Goal: Task Accomplishment & Management: Manage account settings

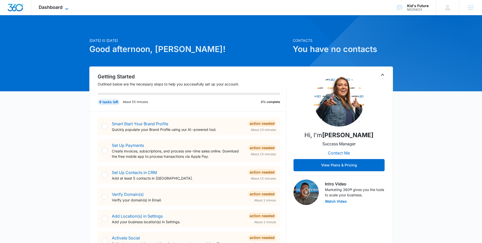
click at [57, 6] on span "Dashboard" at bounding box center [51, 7] width 24 height 5
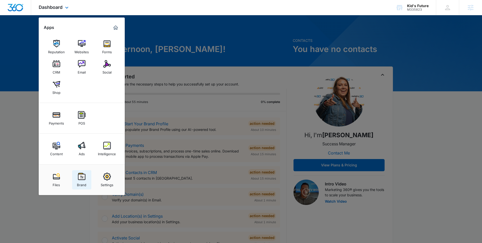
click at [80, 178] on img at bounding box center [82, 176] width 8 height 8
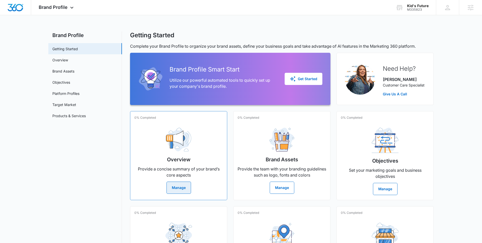
click at [171, 181] on div "Overview Provide a concise summary of your brand’s core aspects Manage" at bounding box center [178, 158] width 89 height 70
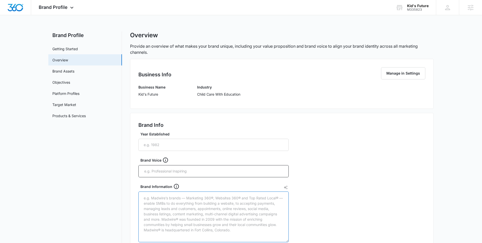
click at [161, 198] on textarea "Brand Information" at bounding box center [214, 216] width 150 height 51
paste textarea "Kids Future Learning Academy is an established, 4-star rated childcare center i…"
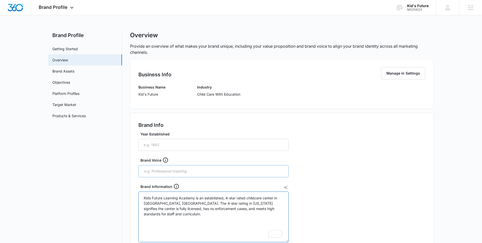
type textarea "Kids Future Learning Academy is an established, 4-star rated childcare center i…"
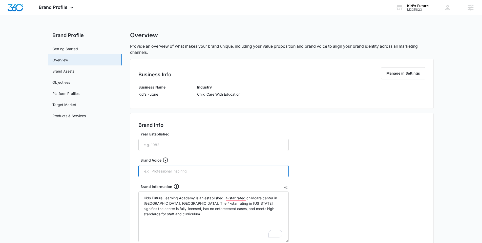
click at [157, 172] on input "text" at bounding box center [214, 171] width 141 height 8
type input "Professional;"
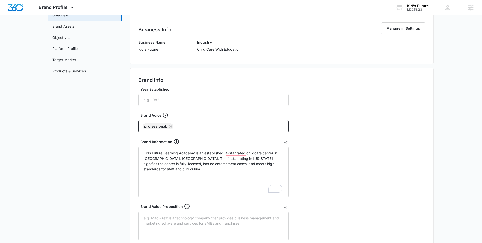
scroll to position [45, 0]
type input "caring"
type input "trustworthy"
type input "education"
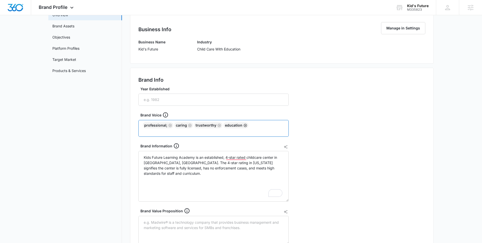
click at [244, 125] on icon "Remove" at bounding box center [245, 125] width 3 height 3
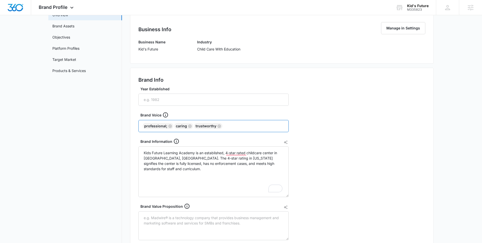
click at [244, 125] on input "text" at bounding box center [254, 126] width 61 height 8
type input "educational"
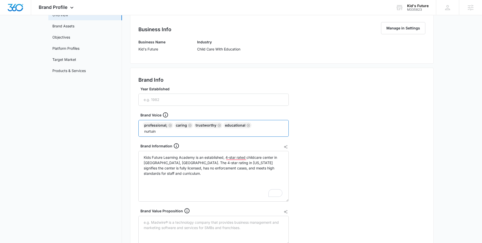
type input "nurtuing"
type input "supportive"
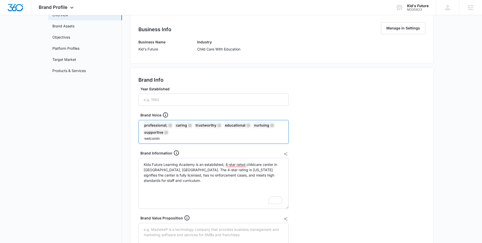
type input "welcoming"
click at [164, 229] on textarea "Brand Value Proposition" at bounding box center [214, 236] width 150 height 29
paste textarea "Kids Future Learning Academy offers the perfect balance of professional educati…"
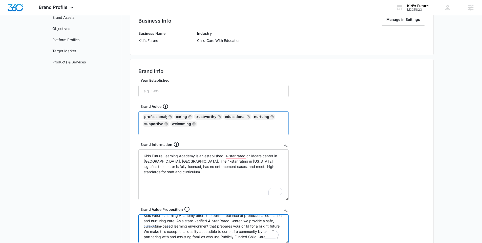
scroll to position [224, 0]
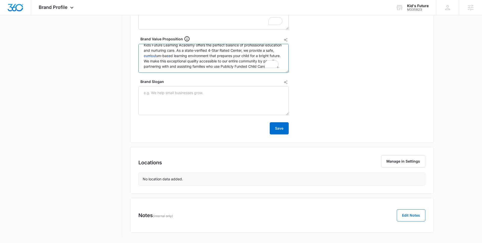
type textarea "Kids Future Learning Academy offers the perfect balance of professional educati…"
click at [205, 84] on div "Brand Slogan" at bounding box center [214, 97] width 150 height 36
click at [204, 92] on textarea "Brand Slogan" at bounding box center [214, 100] width 150 height 29
click at [282, 129] on button "Save" at bounding box center [279, 128] width 19 height 12
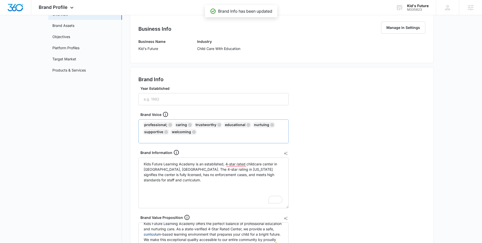
scroll to position [0, 0]
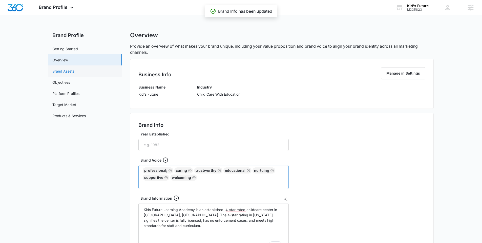
click at [73, 69] on link "Brand Assets" at bounding box center [63, 70] width 22 height 5
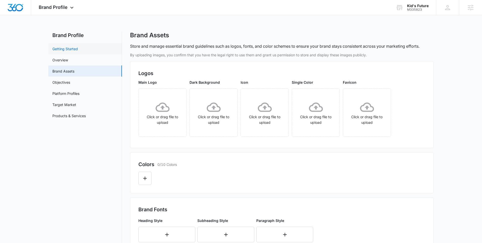
click at [66, 51] on link "Getting Started" at bounding box center [65, 48] width 26 height 5
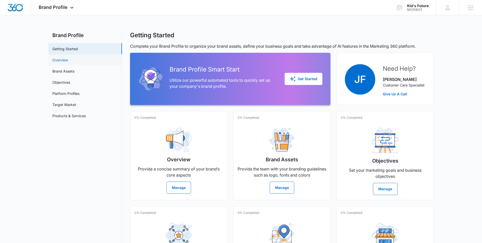
click at [64, 63] on link "Overview" at bounding box center [60, 59] width 16 height 5
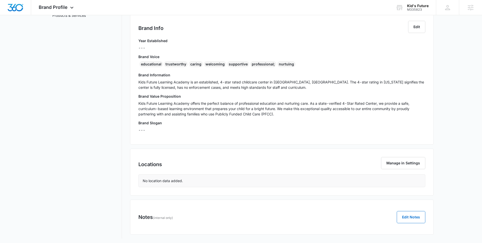
scroll to position [102, 0]
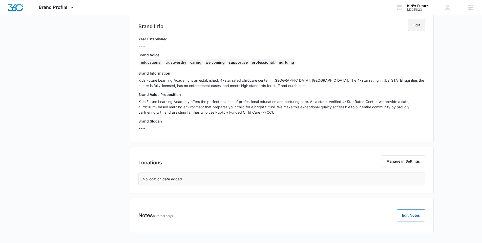
click at [417, 24] on button "Edit" at bounding box center [416, 25] width 17 height 12
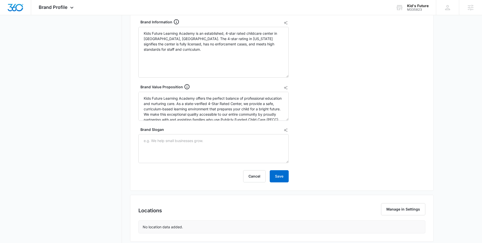
scroll to position [208, 0]
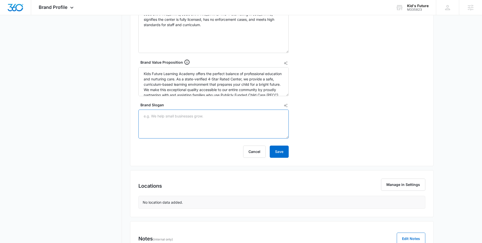
click at [162, 117] on textarea "Brand Slogan" at bounding box center [214, 123] width 150 height 29
paste textarea "Kids Future Learning Academy."
type textarea "Kids Future Learning Academy."
drag, startPoint x: 202, startPoint y: 118, endPoint x: 15, endPoint y: 115, distance: 186.9
click at [17, 116] on main "Brand Profile Getting Started Overview Brand Assets Objectives Platform Profile…" at bounding box center [241, 45] width 482 height 442
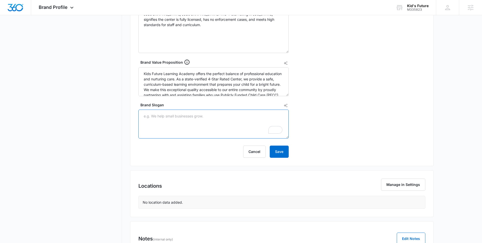
paste textarea "r peace of mind is our promise. and the business name is kids future learning c…"
click at [143, 116] on textarea "r peace of mind is our promise. and the business name is kids future learning c…" at bounding box center [214, 123] width 150 height 29
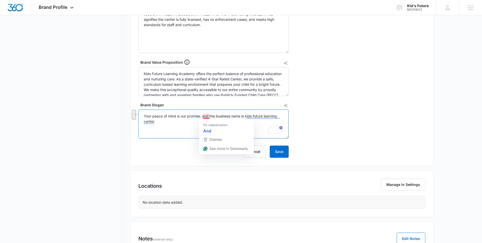
drag, startPoint x: 180, startPoint y: 121, endPoint x: 201, endPoint y: 114, distance: 22.2
click at [201, 114] on textarea "Your peace of mind is our promise. and the business name is kids future learnin…" at bounding box center [214, 123] width 150 height 29
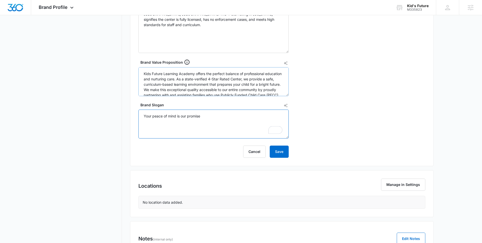
type textarea "Your peace of mind is our promise"
click at [186, 74] on textarea "Kids Future Learning Academy offers the perfect balance of professional educati…" at bounding box center [214, 81] width 150 height 29
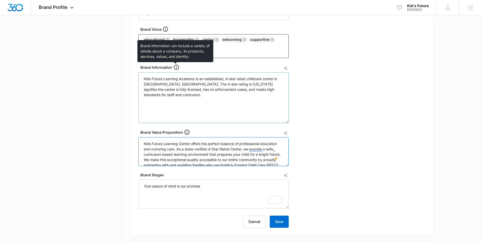
scroll to position [136, 0]
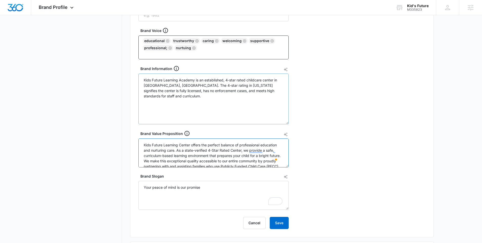
type textarea "Kids Future Learning Center offers the perfect balance of professional educatio…"
click at [185, 79] on textarea "Kids Future Learning Academy is an established, 4-star rated childcare center i…" at bounding box center [214, 98] width 150 height 51
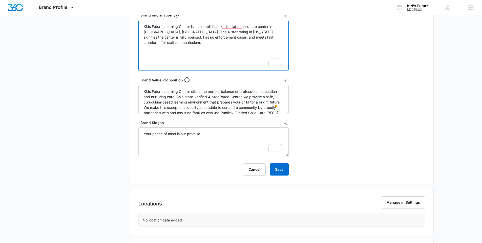
scroll to position [231, 0]
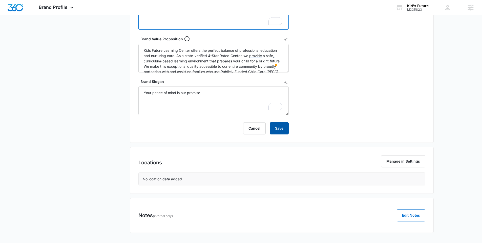
type textarea "Kids Future Learning Center is an established, 4-star rated childcare center in…"
click at [280, 124] on button "Save" at bounding box center [279, 128] width 19 height 12
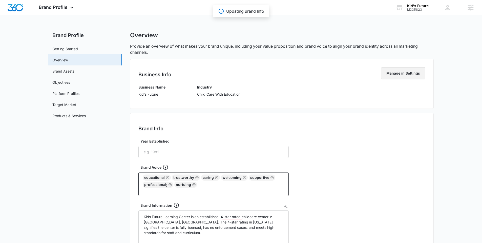
click at [407, 73] on button "Manage in Settings" at bounding box center [403, 73] width 44 height 12
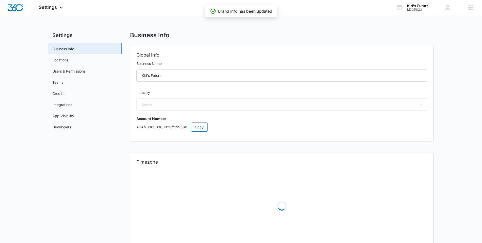
select select "26"
select select "US"
select select "America/New_York"
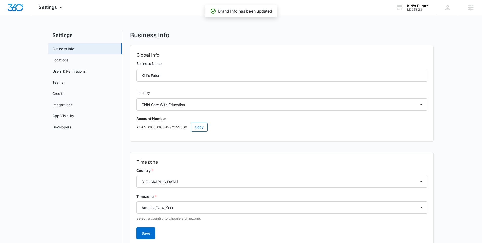
click at [196, 68] on form "Business Name Kid's Future" at bounding box center [281, 72] width 291 height 23
click at [194, 79] on input "Kid's Future" at bounding box center [281, 75] width 291 height 12
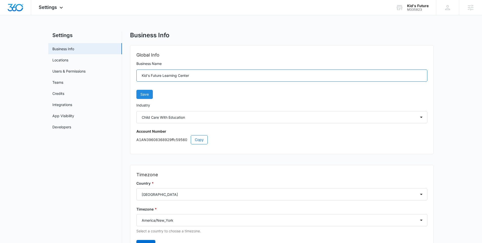
type input "Kid's Future Learning Center"
click at [144, 93] on span "Save" at bounding box center [145, 94] width 8 height 6
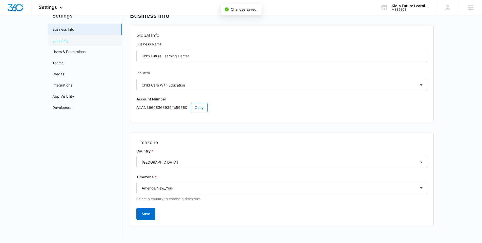
click at [68, 41] on link "Locations" at bounding box center [60, 40] width 16 height 5
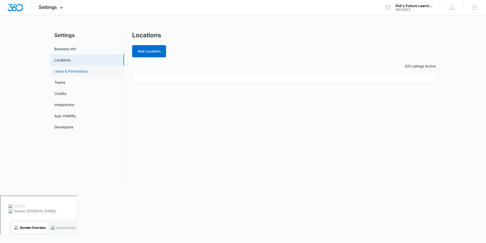
click at [86, 69] on link "Users & Permissions" at bounding box center [70, 70] width 33 height 5
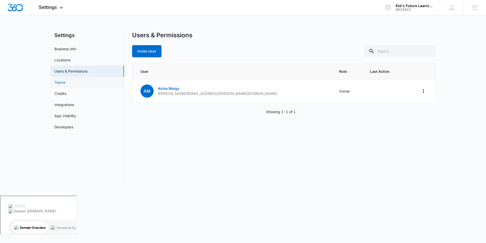
click at [65, 85] on link "Teams" at bounding box center [59, 82] width 11 height 5
click at [47, 11] on div "Settings Apps Reputation Websites Forms CRM Email Social Shop Payments POS Cont…" at bounding box center [51, 7] width 41 height 15
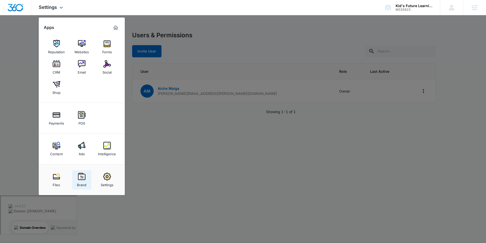
click at [82, 180] on img at bounding box center [82, 176] width 8 height 8
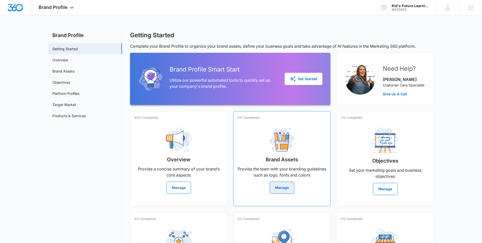
click at [276, 186] on button "Manage" at bounding box center [282, 187] width 25 height 12
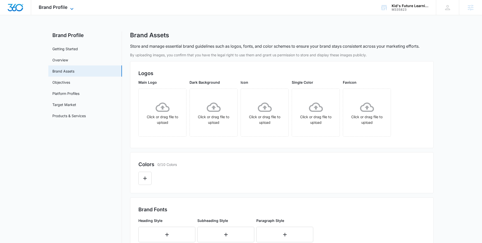
click at [58, 8] on span "Brand Profile" at bounding box center [53, 7] width 29 height 5
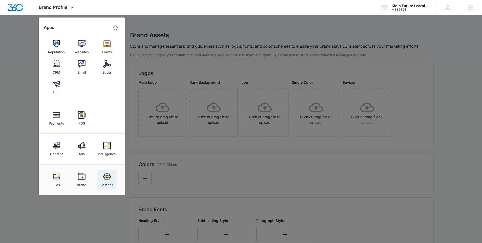
click at [108, 175] on img at bounding box center [107, 176] width 8 height 8
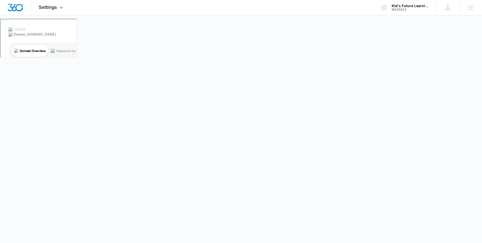
select select "26"
select select "US"
select select "America/New_York"
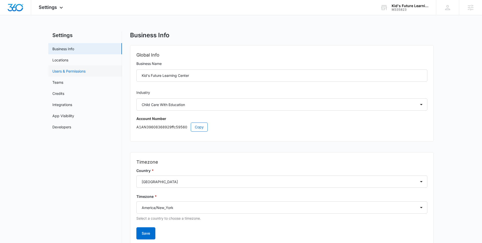
click at [72, 70] on link "Users & Permissions" at bounding box center [68, 70] width 33 height 5
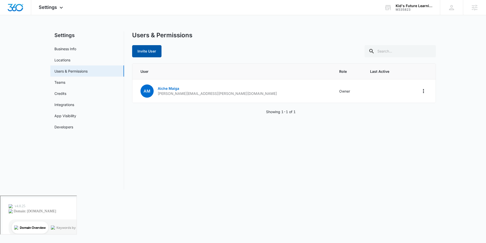
click at [148, 49] on button "Invite User" at bounding box center [146, 51] width 29 height 12
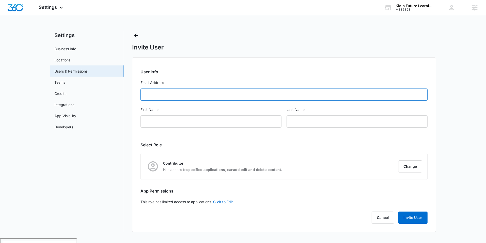
click at [184, 93] on input "Email Address" at bounding box center [284, 94] width 287 height 12
type input "Aiche Maiga"
drag, startPoint x: 177, startPoint y: 95, endPoint x: 117, endPoint y: 94, distance: 59.3
click at [117, 94] on div "Settings Business Info Locations Users & Permissions Teams Credits Integrations…" at bounding box center [243, 131] width 386 height 200
click at [184, 121] on input "First Name" at bounding box center [211, 121] width 141 height 12
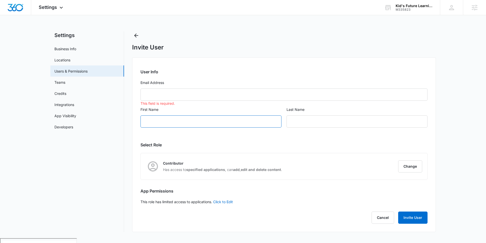
paste input "Aiche Maiga"
click at [165, 122] on input "Aiche Maiga" at bounding box center [211, 121] width 141 height 12
type input "Aiche"
click at [317, 120] on input "text" at bounding box center [357, 121] width 141 height 12
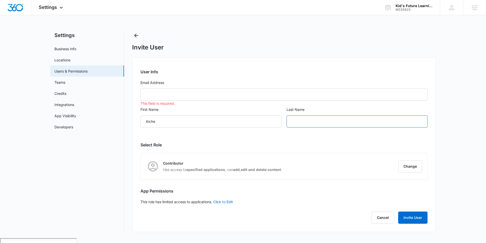
paste input "Maiga"
type input "Maiga"
click at [187, 93] on input "Email Address" at bounding box center [284, 94] width 287 height 12
paste input "kidsfuture5021@gmail.com"
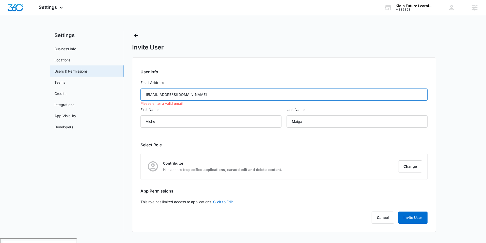
click at [146, 94] on input "kidsfuture5021@gmail.com" at bounding box center [284, 94] width 287 height 12
type input "kidsfuture5021@gmail.com"
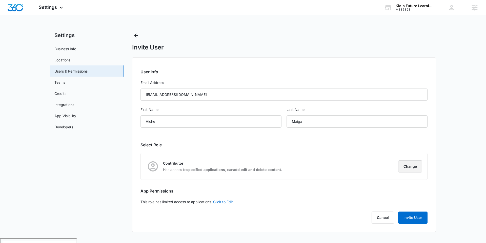
click at [416, 161] on button "Change" at bounding box center [410, 166] width 24 height 12
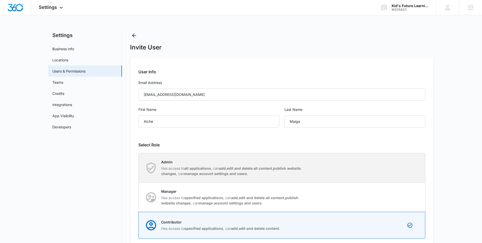
click at [227, 165] on p "Has access to all applications , can add , edit and delete all content , publis…" at bounding box center [232, 170] width 142 height 11
click at [139, 167] on input "Admin Has access to all applications , can add , edit and delete all content , …" at bounding box center [139, 167] width 0 height 0
radio input "true"
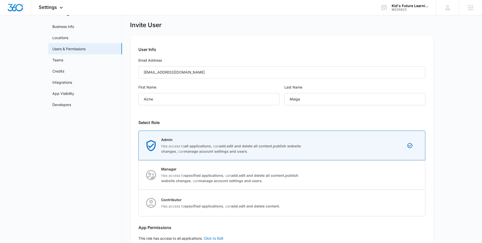
scroll to position [54, 0]
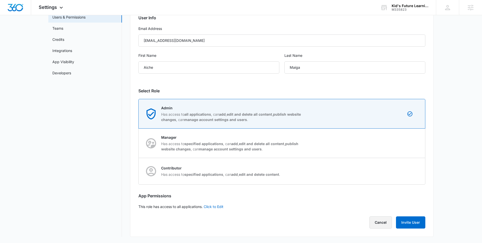
click at [377, 224] on button "Cancel" at bounding box center [381, 222] width 23 height 12
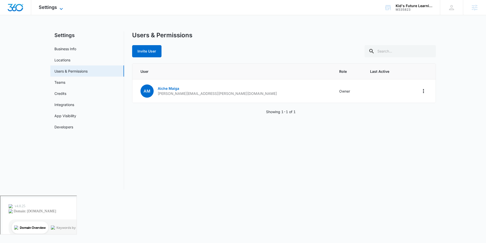
click at [53, 5] on span "Settings" at bounding box center [48, 7] width 18 height 5
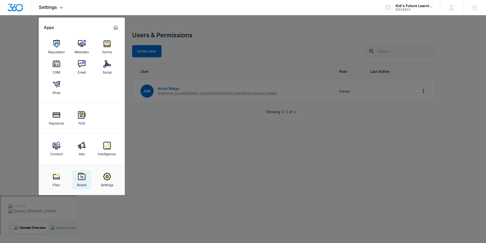
click at [78, 178] on img at bounding box center [82, 176] width 8 height 8
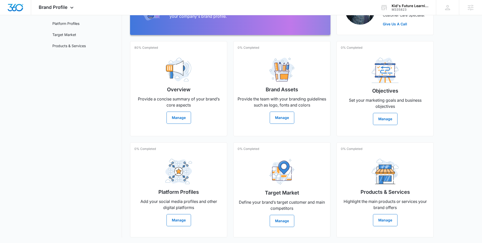
scroll to position [70, 0]
click at [280, 116] on button "Manage" at bounding box center [282, 117] width 25 height 12
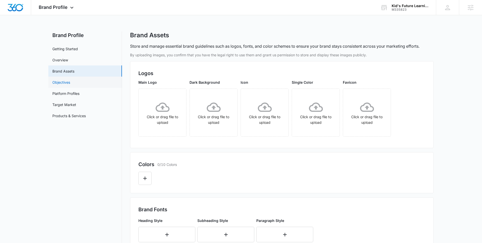
click at [64, 85] on link "Objectives" at bounding box center [61, 82] width 18 height 5
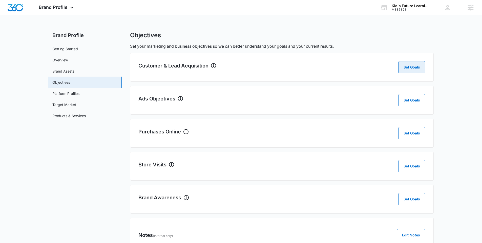
click at [423, 66] on button "Set Goals" at bounding box center [412, 67] width 27 height 12
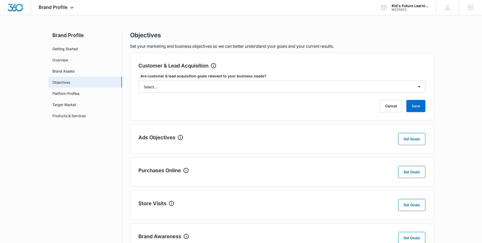
click at [232, 77] on label "Are customer & lead acquisition goals relevant to your business needs?" at bounding box center [284, 75] width 287 height 5
click at [232, 81] on select "Select... Yes No Yes, but don't currently have the data" at bounding box center [282, 87] width 287 height 12
click at [234, 87] on select "Select... Yes No Yes, but don't currently have the data" at bounding box center [282, 87] width 287 height 12
select select "yes"
click at [139, 81] on select "Select... Yes No Yes, but don't currently have the data" at bounding box center [282, 87] width 287 height 12
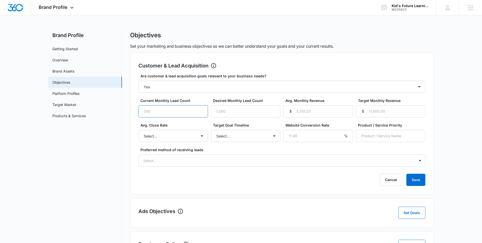
click at [164, 110] on input "Current Monthly Lead Count" at bounding box center [174, 111] width 70 height 12
click at [394, 187] on div "Customer & Lead Acquisition Set Goals Are customer & lead acquisition goals rel…" at bounding box center [282, 123] width 304 height 141
click at [442, 184] on main "Brand Profile Getting Started Overview Brand Assets Objectives Platform Profile…" at bounding box center [241, 202] width 482 height 343
drag, startPoint x: 425, startPoint y: 182, endPoint x: 375, endPoint y: 182, distance: 49.6
click at [425, 182] on button "Save" at bounding box center [416, 179] width 19 height 12
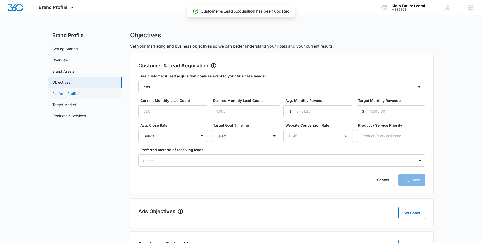
click at [69, 92] on link "Platform Profiles" at bounding box center [65, 93] width 27 height 5
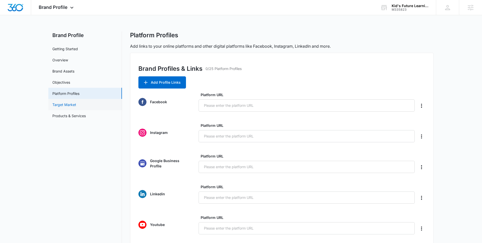
click at [68, 106] on link "Target Market" at bounding box center [64, 104] width 24 height 5
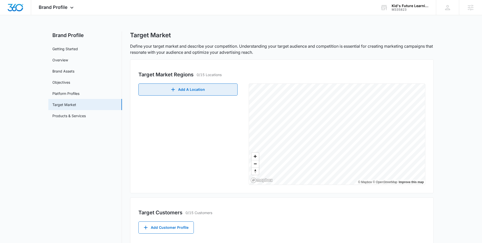
click at [212, 90] on button "Add A Location" at bounding box center [188, 89] width 99 height 12
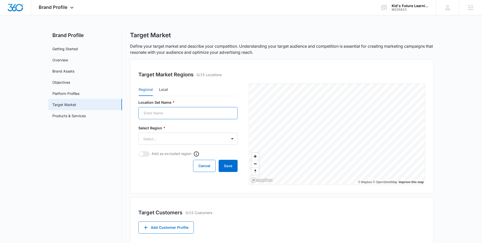
click at [180, 116] on input "Location Set Name *" at bounding box center [188, 113] width 99 height 12
click at [165, 91] on button "Local" at bounding box center [163, 90] width 9 height 12
click at [69, 50] on link "Getting Started" at bounding box center [65, 48] width 26 height 5
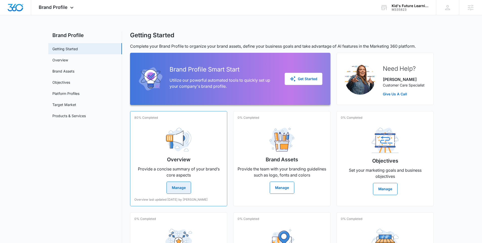
click at [183, 152] on div "Overview Provide a concise summary of your brand’s core aspects Manage" at bounding box center [178, 158] width 89 height 70
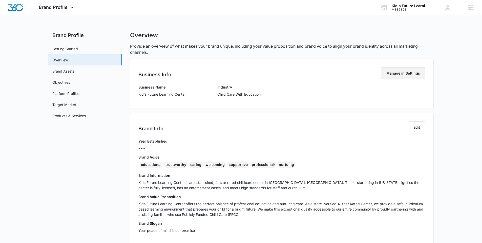
click at [388, 75] on button "Manage in Settings" at bounding box center [403, 73] width 44 height 12
select select "26"
select select "US"
select select "America/New_York"
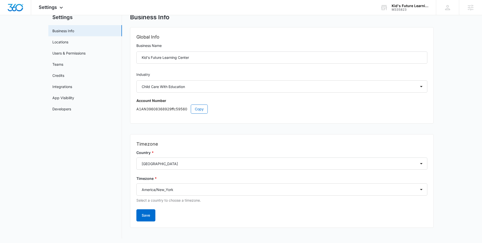
scroll to position [19, 0]
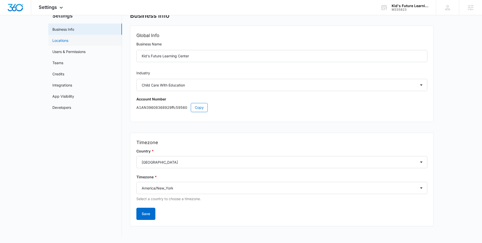
click at [57, 40] on link "Locations" at bounding box center [60, 40] width 16 height 5
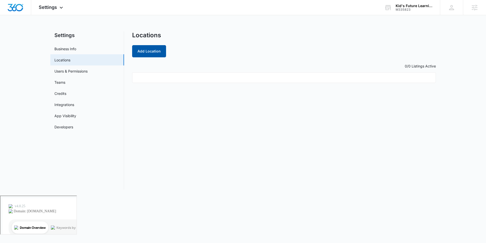
click at [156, 52] on button "Add Location" at bounding box center [149, 51] width 34 height 12
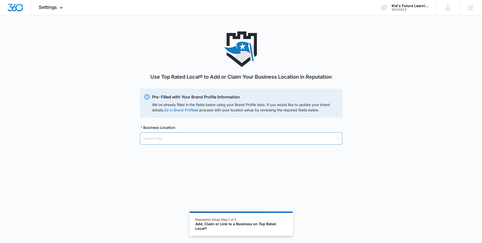
click at [173, 134] on input "search" at bounding box center [239, 138] width 193 height 12
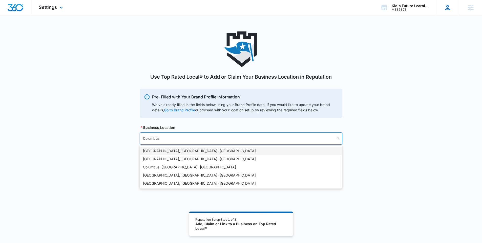
type input "Columbus"
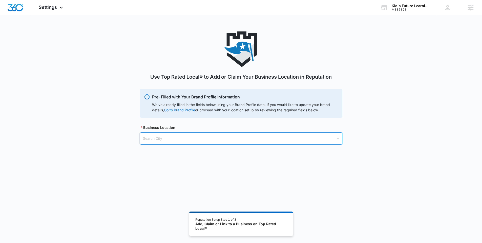
click at [166, 139] on input "search" at bounding box center [239, 138] width 193 height 12
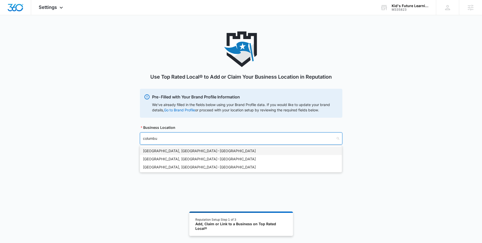
type input "columbus"
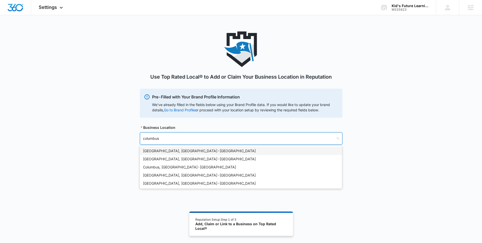
click at [170, 150] on div "Columbus, OH - USA" at bounding box center [241, 151] width 196 height 6
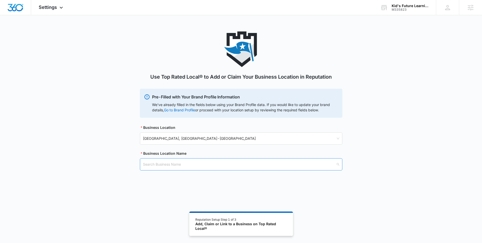
click at [195, 160] on input "search" at bounding box center [239, 164] width 193 height 12
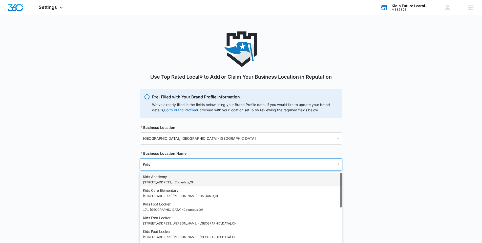
type input "Kids"
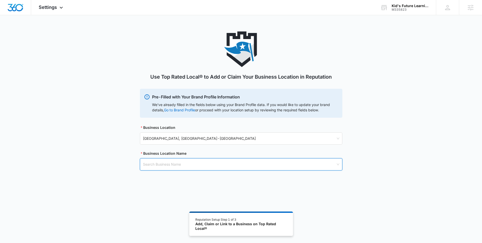
click at [202, 166] on input "search" at bounding box center [239, 164] width 193 height 12
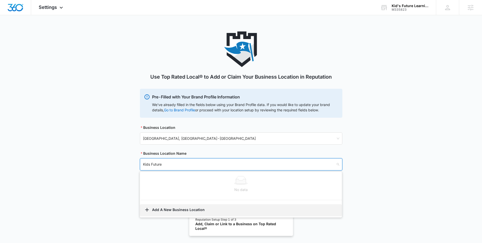
type input "Kids Future"
click at [163, 208] on button "Add A New Business Location" at bounding box center [241, 210] width 202 height 12
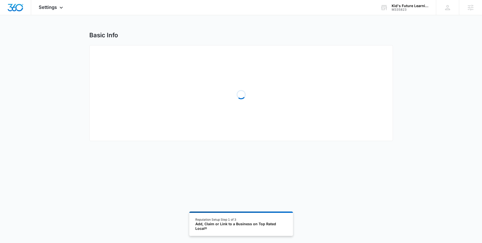
select select "Ohio"
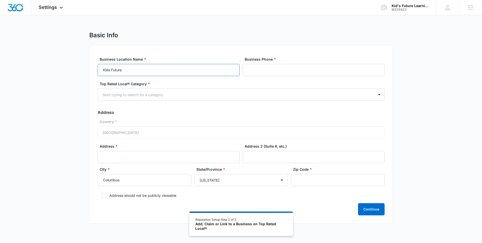
click at [156, 70] on input "Kids Future" at bounding box center [169, 70] width 142 height 12
type input "Kids Future Learning Center"
type input "(614) 524-6250"
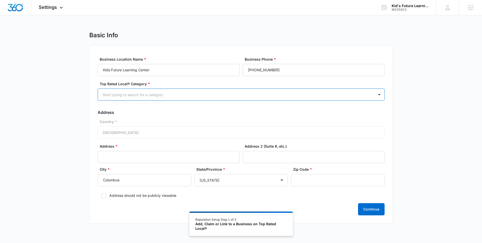
click at [199, 96] on div at bounding box center [235, 94] width 265 height 6
type input "d"
type input "child"
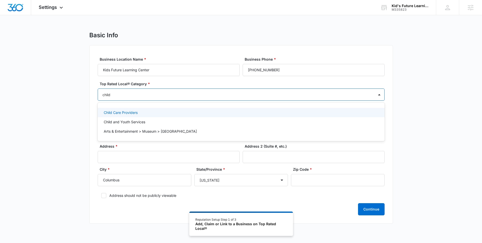
click at [137, 114] on p "Child Care Providers" at bounding box center [121, 112] width 34 height 5
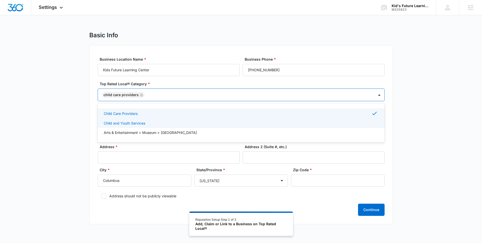
click at [57, 123] on div "Basic Info Business Location Name * Kids Future Learning Center Business Phone …" at bounding box center [241, 130] width 482 height 199
click at [162, 93] on div at bounding box center [257, 95] width 222 height 6
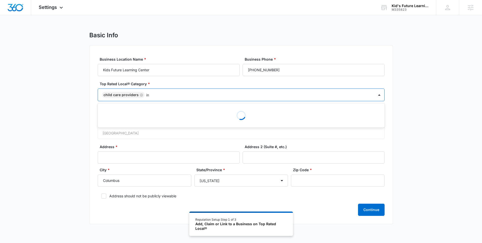
type input "i"
type input "e"
click at [72, 124] on div "Basic Info Business Location Name * Kids Future Learning Center Business Phone …" at bounding box center [241, 130] width 482 height 199
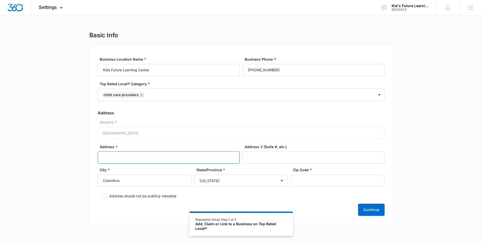
click at [116, 158] on input "Address *" at bounding box center [169, 157] width 142 height 12
type input "5011 Chatterton Road"
type input "Suite C"
click at [313, 179] on input "Zip Code *" at bounding box center [338, 180] width 94 height 12
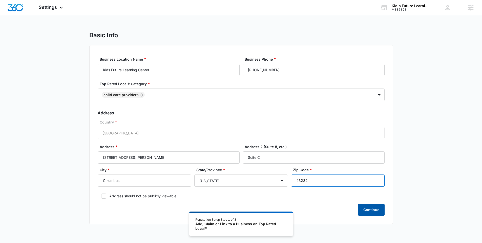
type input "43232"
click at [367, 210] on button "Continue" at bounding box center [371, 209] width 27 height 12
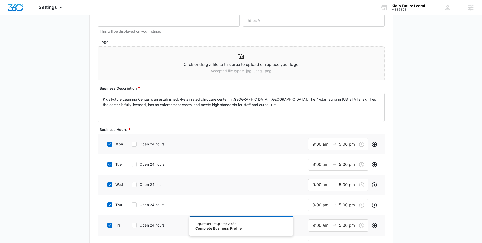
scroll to position [108, 0]
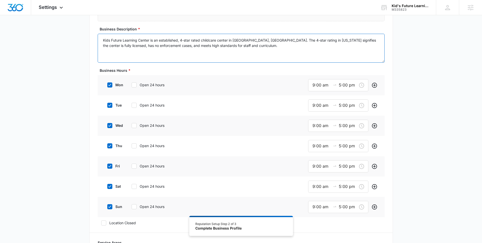
click at [240, 48] on textarea "Kids Future Learning Center is an established, 4-star rated childcare center in…" at bounding box center [241, 48] width 287 height 29
click at [196, 40] on textarea "Kids Future Learning Center is an established, 4-star rated childcare center in…" at bounding box center [241, 48] width 287 height 29
click at [236, 48] on textarea "Kids Future Learning Center is an established, 4-star-rated childcare center in…" at bounding box center [241, 48] width 287 height 29
type textarea "Kids Future Learning Center is an established, 4-star-rated childcare center in…"
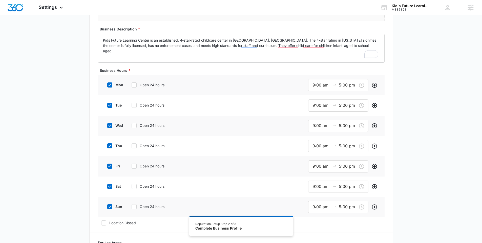
click at [110, 86] on icon at bounding box center [110, 85] width 5 height 5
click at [107, 86] on input "mon" at bounding box center [106, 85] width 4 height 4
checkbox input "false"
click at [109, 106] on icon at bounding box center [110, 104] width 5 height 5
click at [107, 106] on input "tue" at bounding box center [106, 105] width 4 height 4
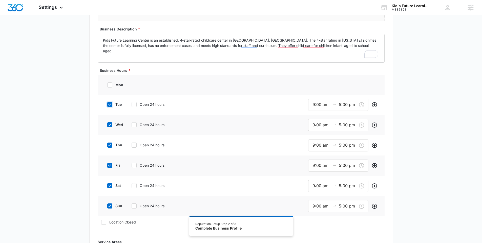
checkbox input "false"
click at [108, 126] on div at bounding box center [109, 123] width 5 height 5
click at [107, 126] on input "wed" at bounding box center [106, 124] width 4 height 4
checkbox input "false"
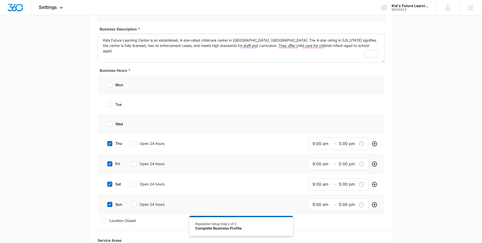
drag, startPoint x: 107, startPoint y: 144, endPoint x: 110, endPoint y: 151, distance: 8.0
click at [107, 145] on label "thu" at bounding box center [114, 143] width 20 height 5
click at [107, 145] on input "thu" at bounding box center [106, 144] width 4 height 4
checkbox input "false"
click at [109, 166] on div "fri Open 24 hours" at bounding box center [142, 162] width 76 height 11
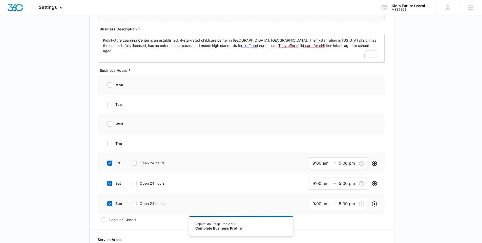
click at [112, 162] on div at bounding box center [109, 162] width 5 height 5
click at [107, 162] on input "fri" at bounding box center [106, 163] width 4 height 4
checkbox input "false"
click at [110, 183] on icon at bounding box center [110, 182] width 5 height 5
click at [107, 183] on input "sat" at bounding box center [106, 183] width 4 height 4
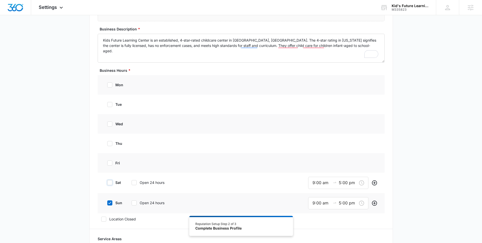
checkbox input "false"
drag, startPoint x: 111, startPoint y: 202, endPoint x: 114, endPoint y: 200, distance: 4.4
click at [111, 202] on icon at bounding box center [110, 202] width 5 height 5
click at [107, 202] on input "sun" at bounding box center [106, 202] width 4 height 4
checkbox input "false"
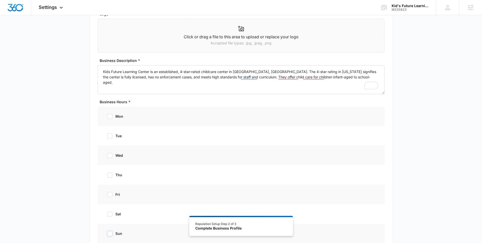
scroll to position [76, 0]
click at [109, 116] on icon at bounding box center [110, 116] width 5 height 5
click at [107, 116] on input "mon" at bounding box center [106, 117] width 4 height 4
checkbox input "true"
click at [108, 138] on icon at bounding box center [110, 137] width 5 height 5
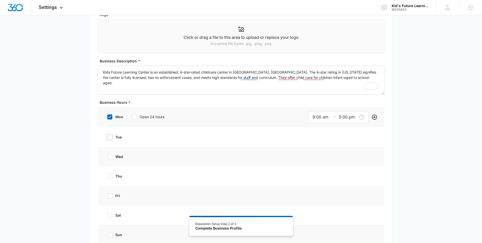
click at [107, 138] on input "tue" at bounding box center [106, 137] width 4 height 4
checkbox input "true"
click at [108, 159] on icon at bounding box center [110, 157] width 5 height 5
click at [107, 159] on input "wed" at bounding box center [106, 157] width 4 height 4
checkbox input "true"
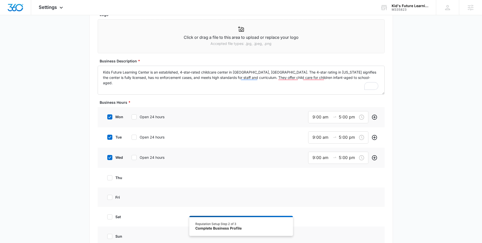
click at [111, 180] on div "thu" at bounding box center [139, 177] width 71 height 11
click at [109, 177] on icon at bounding box center [110, 177] width 5 height 5
click at [107, 177] on input "thu" at bounding box center [106, 178] width 4 height 4
checkbox input "true"
click at [109, 200] on label "fri" at bounding box center [114, 197] width 20 height 5
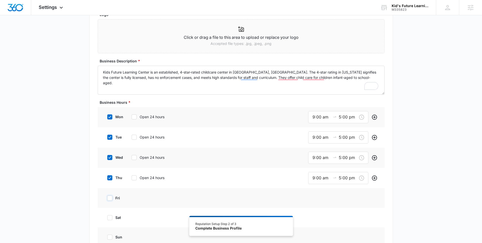
click at [107, 200] on input "fri" at bounding box center [106, 198] width 4 height 4
checkbox input "true"
click at [111, 219] on icon at bounding box center [110, 218] width 5 height 5
click at [107, 219] on input "sat" at bounding box center [106, 218] width 4 height 4
click at [111, 219] on icon at bounding box center [110, 218] width 5 height 5
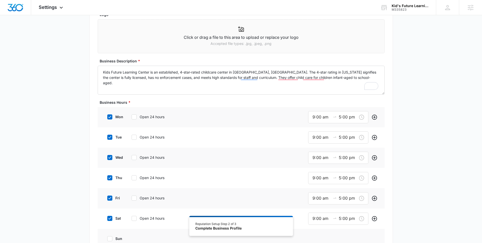
click at [107, 219] on input "sat" at bounding box center [106, 218] width 4 height 4
checkbox input "false"
click at [319, 117] on input "9:00 am" at bounding box center [322, 117] width 18 height 6
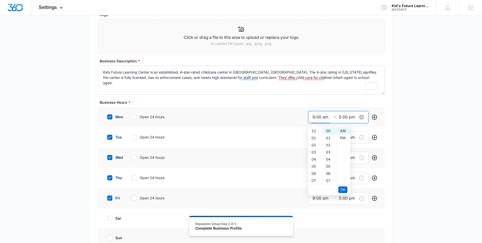
scroll to position [64, 0]
click at [314, 131] on div "05" at bounding box center [315, 130] width 14 height 7
click at [327, 139] on div "30" at bounding box center [330, 138] width 14 height 7
type input "5:30 am"
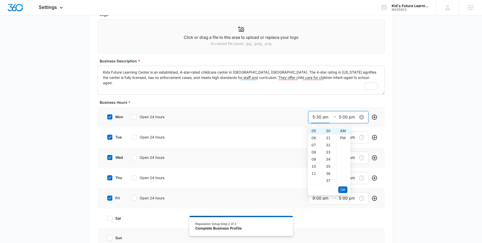
click at [341, 117] on input "5:00 pm" at bounding box center [348, 117] width 18 height 6
click at [317, 144] on div "07" at bounding box center [315, 144] width 14 height 7
type input "7:00 pm"
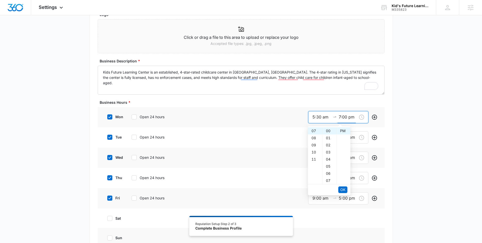
type input "9:00 am"
type input "5:00 pm"
click at [229, 121] on div "mon Open 24 hours 9:00 am 5:00 pm" at bounding box center [241, 117] width 287 height 20
click at [319, 118] on input "9:00 am" at bounding box center [322, 117] width 18 height 6
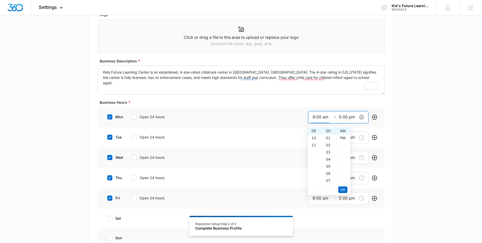
click at [314, 118] on input "9:00 am" at bounding box center [322, 117] width 18 height 6
type input "5:30 am"
click at [340, 118] on input "5:00 pm" at bounding box center [348, 117] width 18 height 6
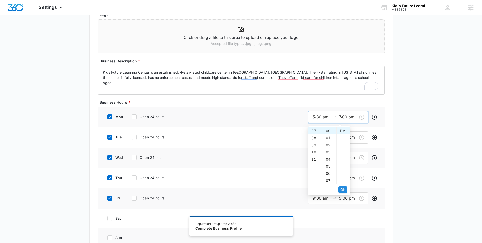
click at [343, 188] on span "OK" at bounding box center [343, 190] width 5 height 6
type input "7:00 pm"
click at [375, 117] on icon "Add" at bounding box center [374, 116] width 5 height 5
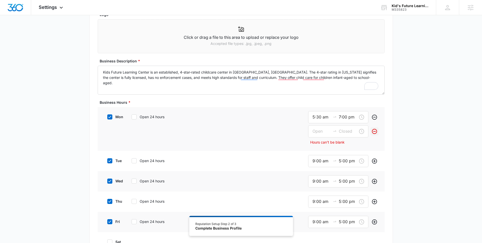
click at [374, 133] on icon "Remove" at bounding box center [374, 131] width 5 height 5
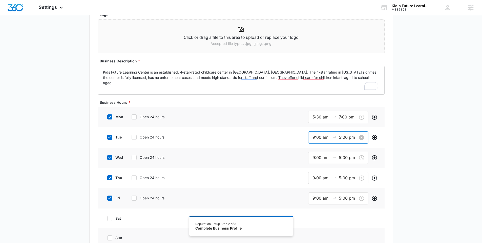
click at [315, 140] on input "9:00 am" at bounding box center [322, 137] width 18 height 6
type input "5:30 am"
click at [340, 136] on input "5:00 pm" at bounding box center [348, 137] width 18 height 6
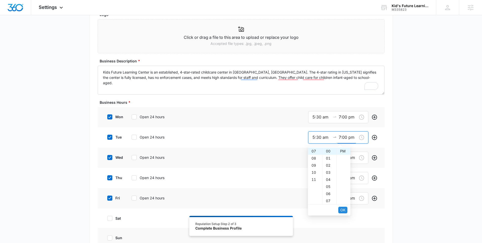
click at [343, 212] on button "OK" at bounding box center [343, 209] width 9 height 7
type input "7:00 pm"
click at [312, 161] on div "9:00 am 5:00 pm" at bounding box center [338, 157] width 60 height 12
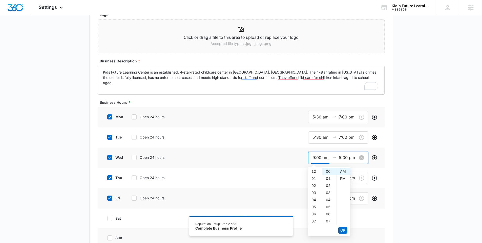
scroll to position [64, 0]
click at [313, 157] on input "9:00 am" at bounding box center [322, 157] width 18 height 6
type input "5:30 am"
click at [340, 159] on input "5:00 pm" at bounding box center [348, 157] width 18 height 6
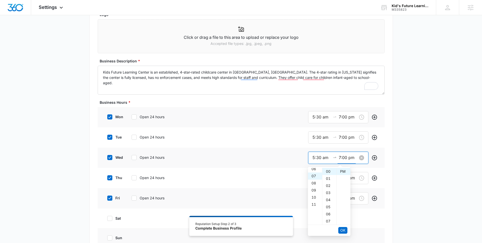
scroll to position [50, 0]
click at [344, 230] on span "OK" at bounding box center [343, 230] width 5 height 6
type input "7:00 pm"
click at [314, 179] on input "9:00 am" at bounding box center [322, 177] width 18 height 6
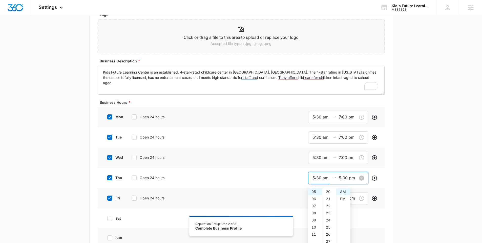
scroll to position [213, 0]
click at [337, 180] on div at bounding box center [335, 177] width 8 height 5
type input "5:30 am"
click at [343, 178] on input "5:00 pm" at bounding box center [348, 177] width 18 height 6
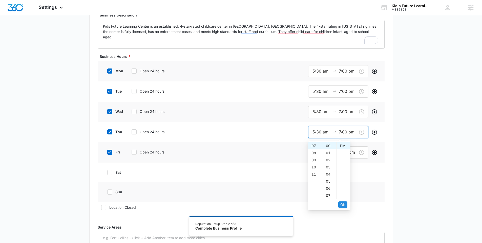
click at [345, 204] on span "OK" at bounding box center [343, 205] width 5 height 6
type input "7:00 pm"
click at [316, 151] on input "9:00 am" at bounding box center [322, 152] width 18 height 6
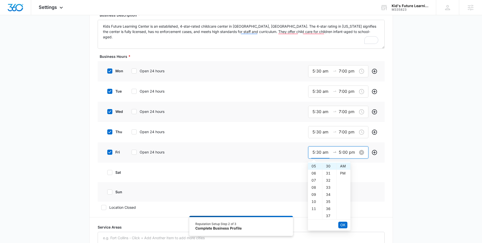
type input "5:30 am"
click at [341, 154] on input "5:00 pm" at bounding box center [348, 152] width 18 height 6
click at [342, 224] on span "OK" at bounding box center [343, 225] width 5 height 6
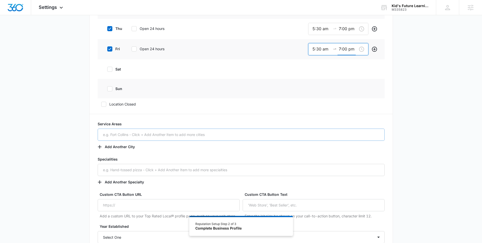
type input "7:00 pm"
click at [156, 135] on input "text" at bounding box center [241, 134] width 287 height 12
type input "Columbus, OH"
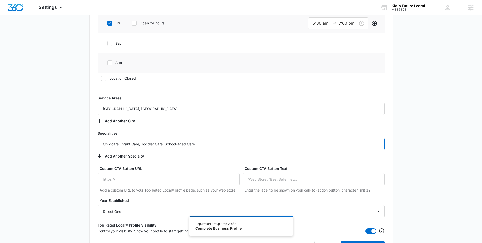
scroll to position [298, 0]
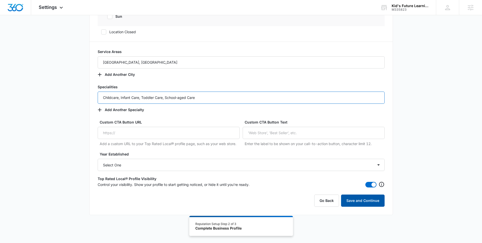
type input "Childcare, Infant Care, Toddler Care, School-aged Care"
click at [370, 201] on button "Save and Continue" at bounding box center [363, 200] width 44 height 12
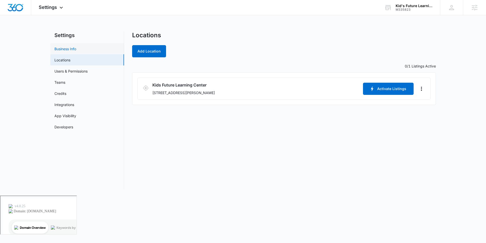
click at [76, 48] on link "Business Info" at bounding box center [65, 48] width 22 height 5
select select "26"
select select "US"
select select "America/New_York"
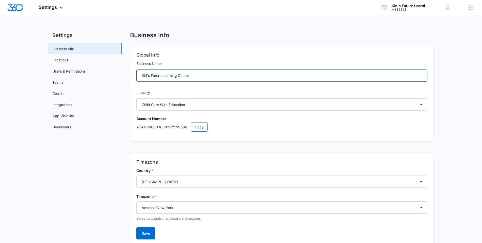
click at [148, 75] on input "Kid's Future Learning Center" at bounding box center [281, 75] width 291 height 12
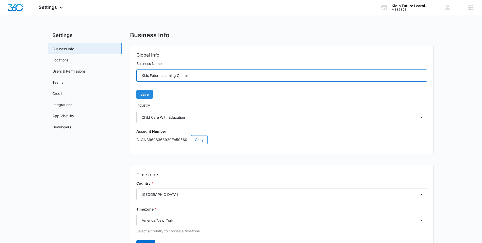
type input "Kids Future Learning Center"
click at [142, 97] on span "Save" at bounding box center [145, 94] width 8 height 6
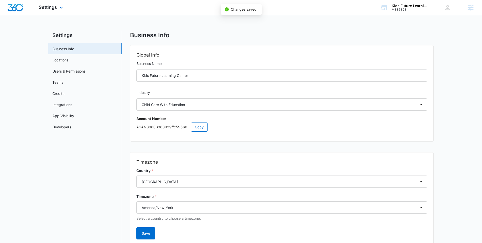
click at [53, 11] on div "Settings Apps Reputation Websites Forms CRM Email Social Shop Payments POS Cont…" at bounding box center [51, 7] width 41 height 15
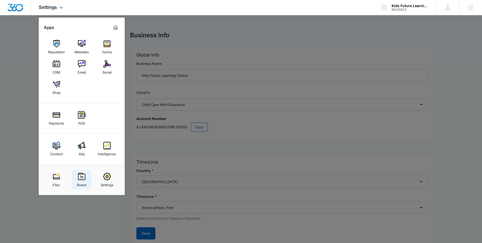
click at [78, 182] on div "Brand" at bounding box center [81, 183] width 9 height 7
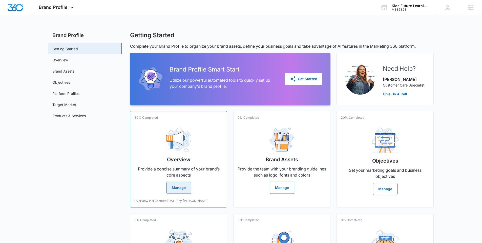
scroll to position [73, 0]
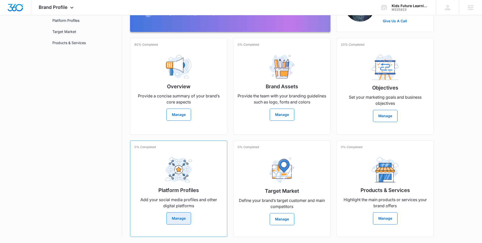
click at [178, 224] on button "Manage" at bounding box center [179, 218] width 25 height 12
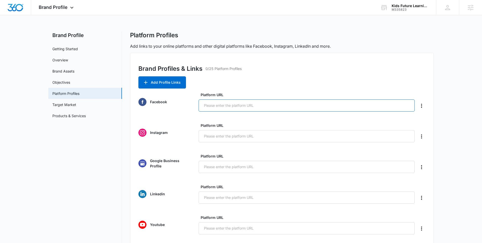
click at [232, 104] on input "Platform URL" at bounding box center [307, 105] width 216 height 12
paste input "https://www.facebook.com/kidsfuturelearningcenter"
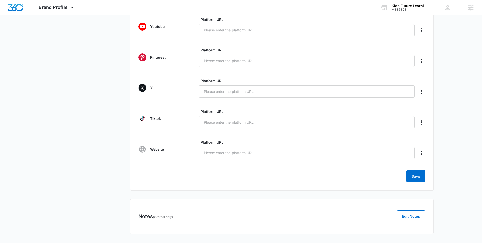
scroll to position [199, 0]
type input "https://www.facebook.com/kidsfuturelearningcenter"
click at [414, 179] on button "Save" at bounding box center [416, 175] width 19 height 12
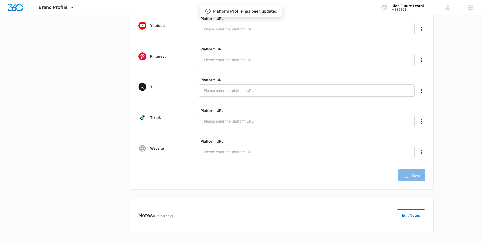
scroll to position [196, 0]
